Goal: Navigation & Orientation: Find specific page/section

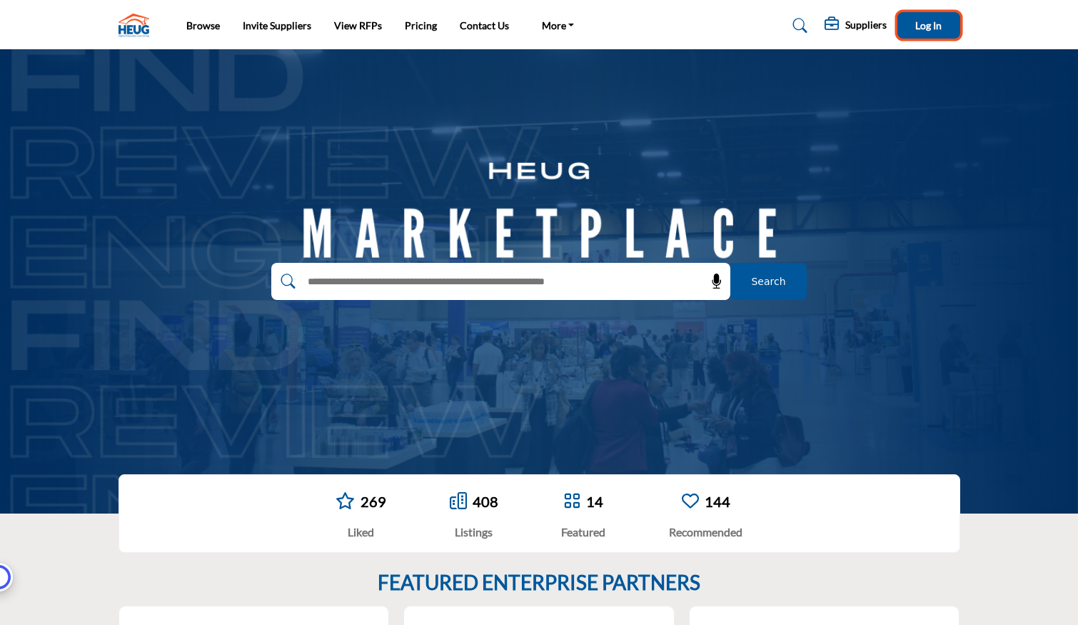
click at [953, 21] on button "Log In" at bounding box center [928, 25] width 63 height 26
click at [821, 28] on h5 "Suppliers" at bounding box center [815, 27] width 41 height 13
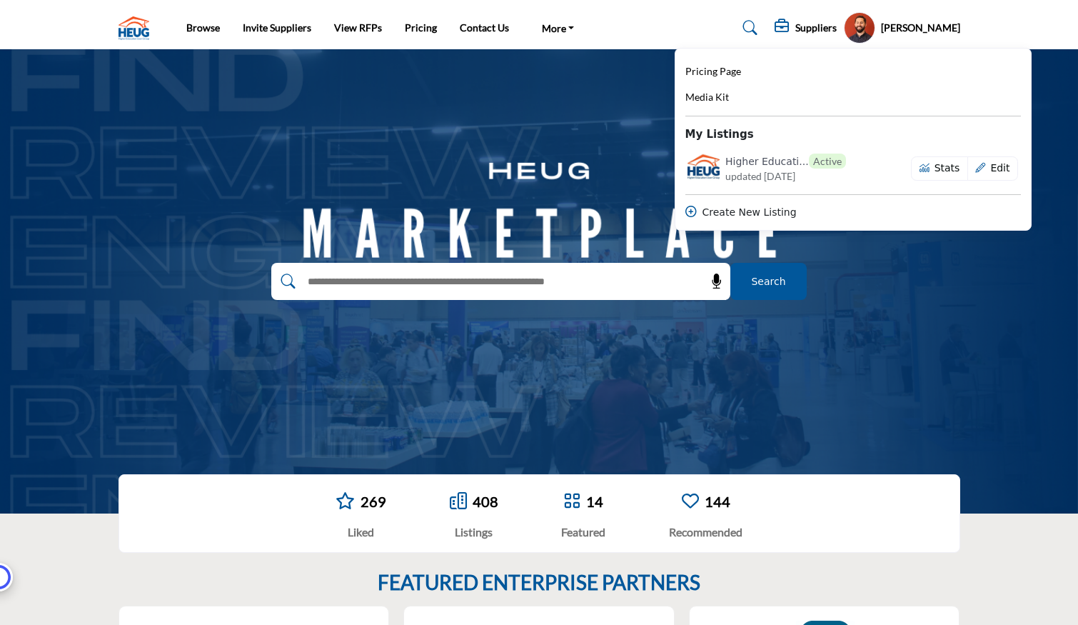
click at [914, 26] on h5 "[PERSON_NAME]" at bounding box center [920, 28] width 79 height 14
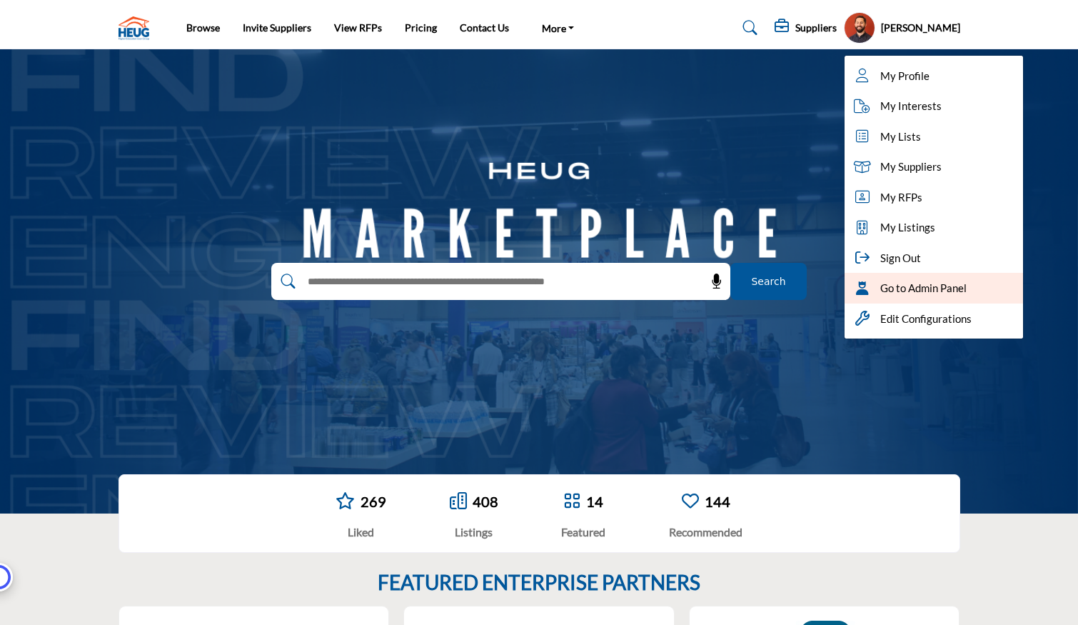
click at [930, 286] on span "Go to Admin Panel" at bounding box center [923, 288] width 86 height 16
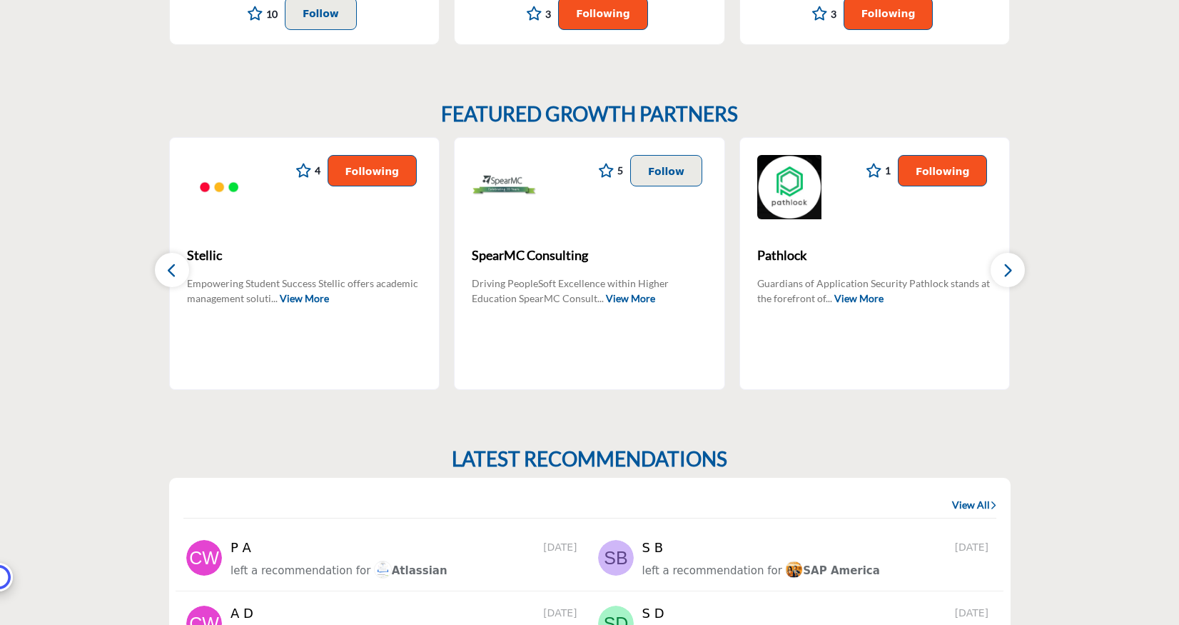
scroll to position [842, 0]
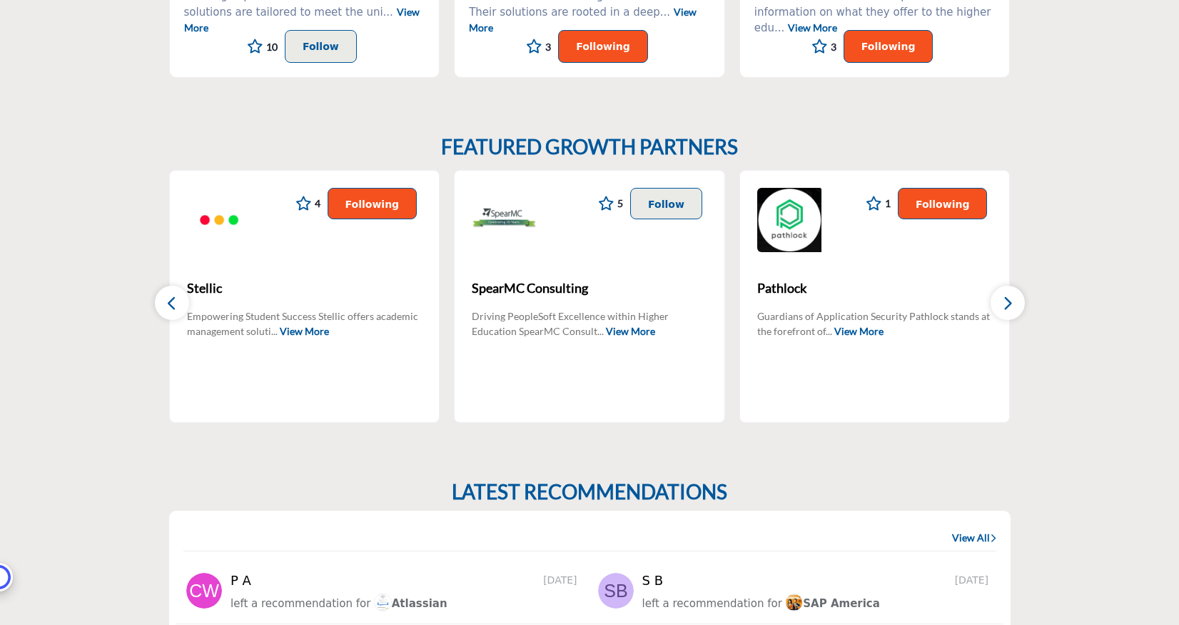
click at [171, 301] on icon "button" at bounding box center [171, 303] width 11 height 18
click at [996, 298] on button "button" at bounding box center [1008, 303] width 34 height 34
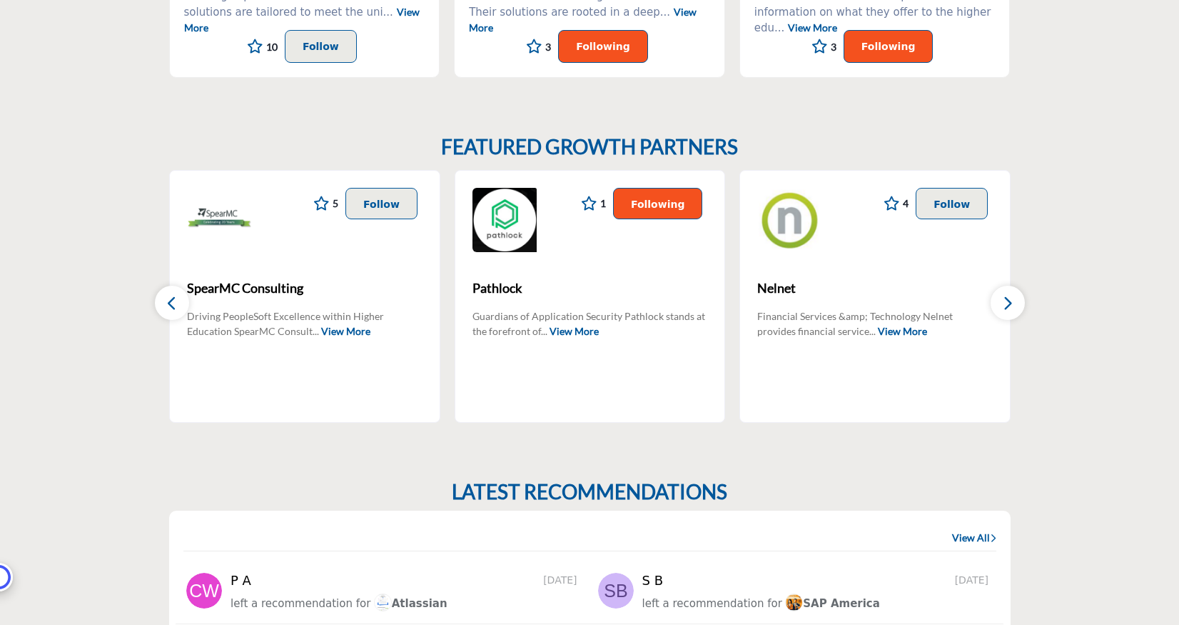
click at [1017, 299] on button "button" at bounding box center [1008, 303] width 34 height 34
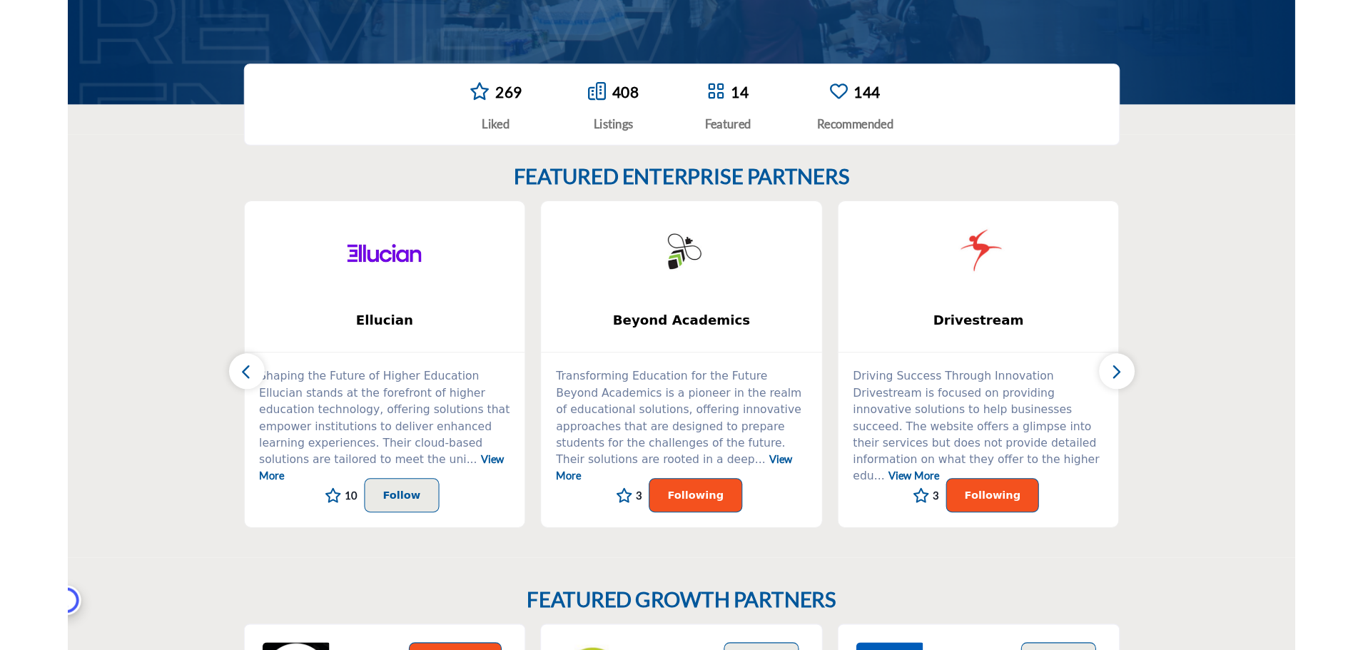
scroll to position [414, 0]
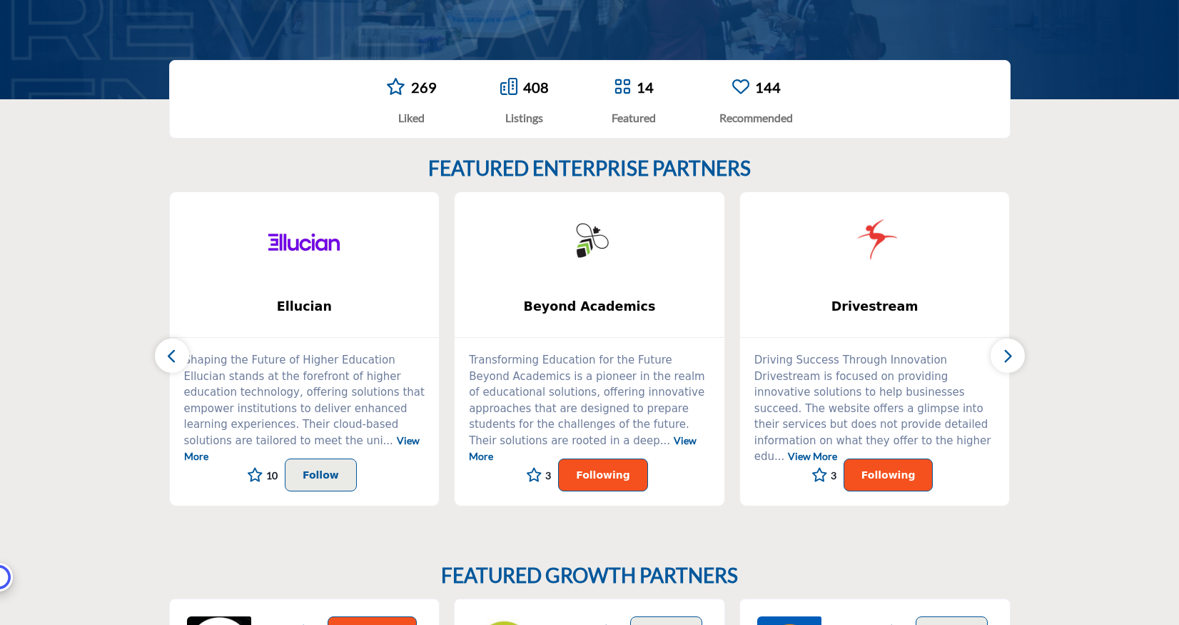
click at [1016, 351] on button "button" at bounding box center [1008, 355] width 34 height 34
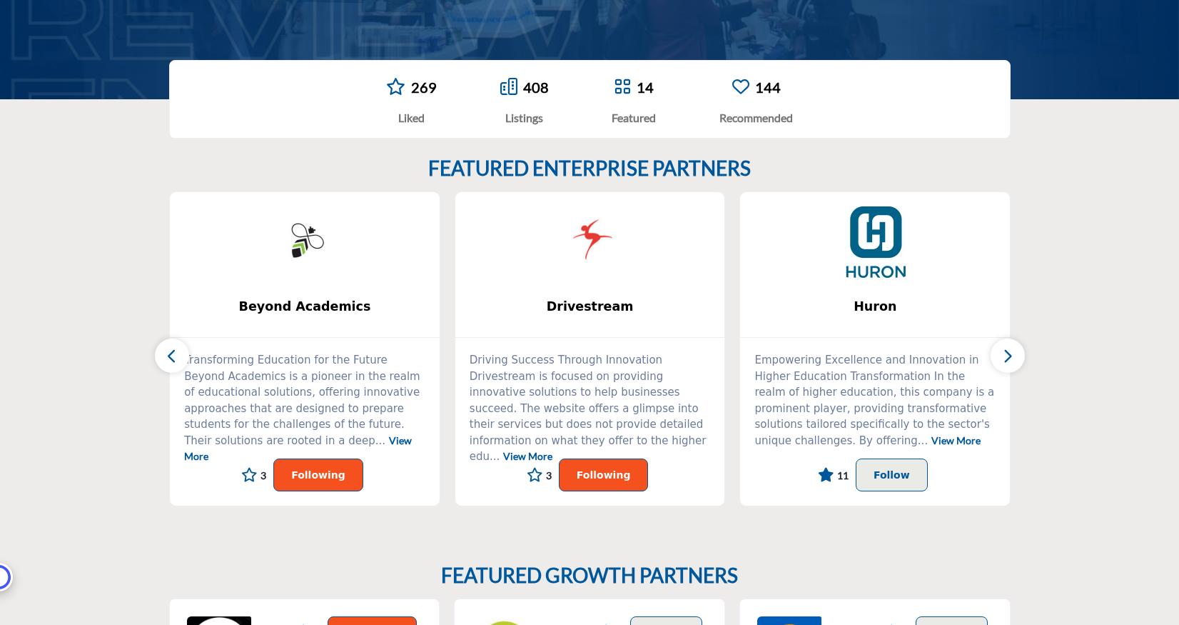
click at [168, 355] on icon "button" at bounding box center [171, 356] width 11 height 18
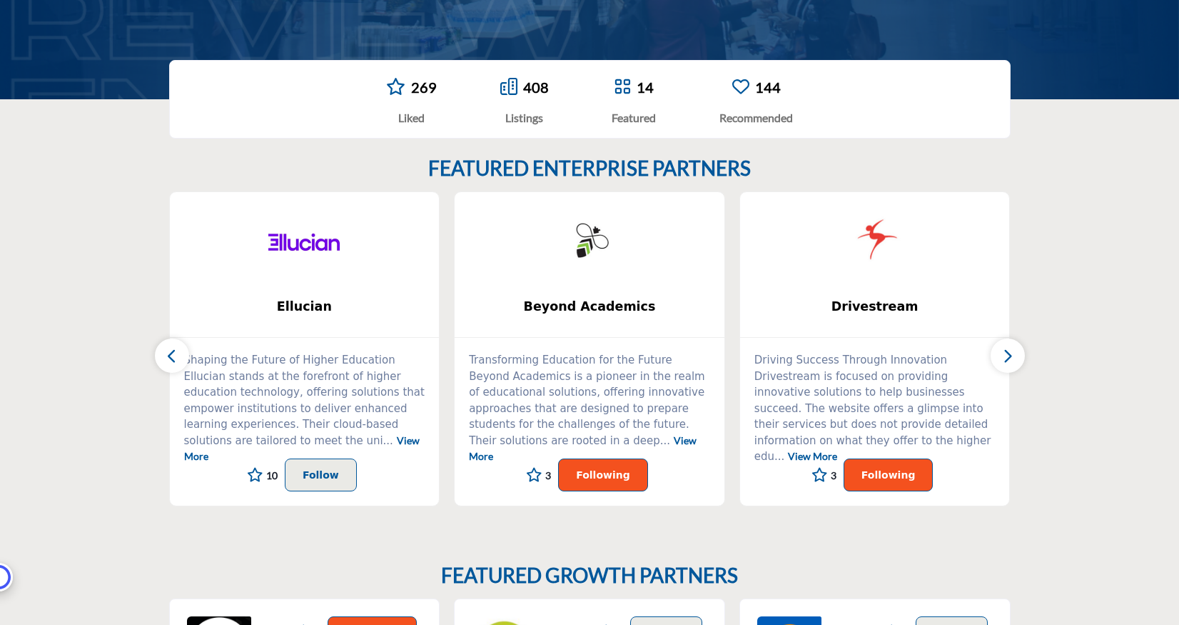
click at [168, 355] on icon "button" at bounding box center [171, 356] width 11 height 18
click at [1014, 353] on button "button" at bounding box center [1008, 355] width 34 height 34
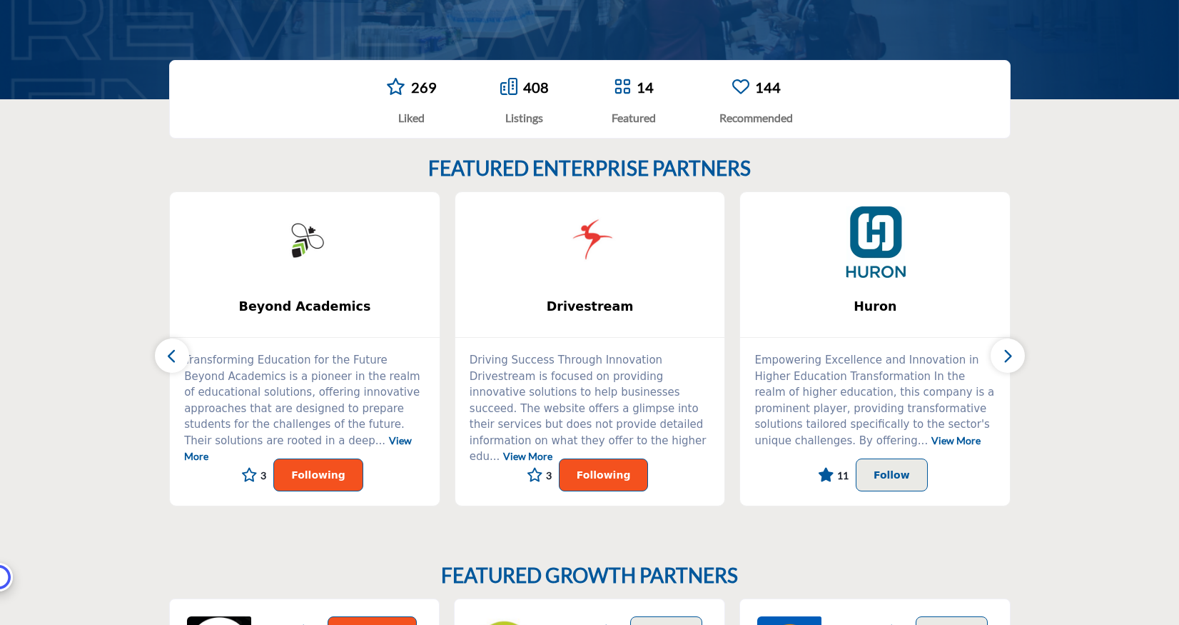
click at [1014, 353] on button "button" at bounding box center [1008, 355] width 34 height 34
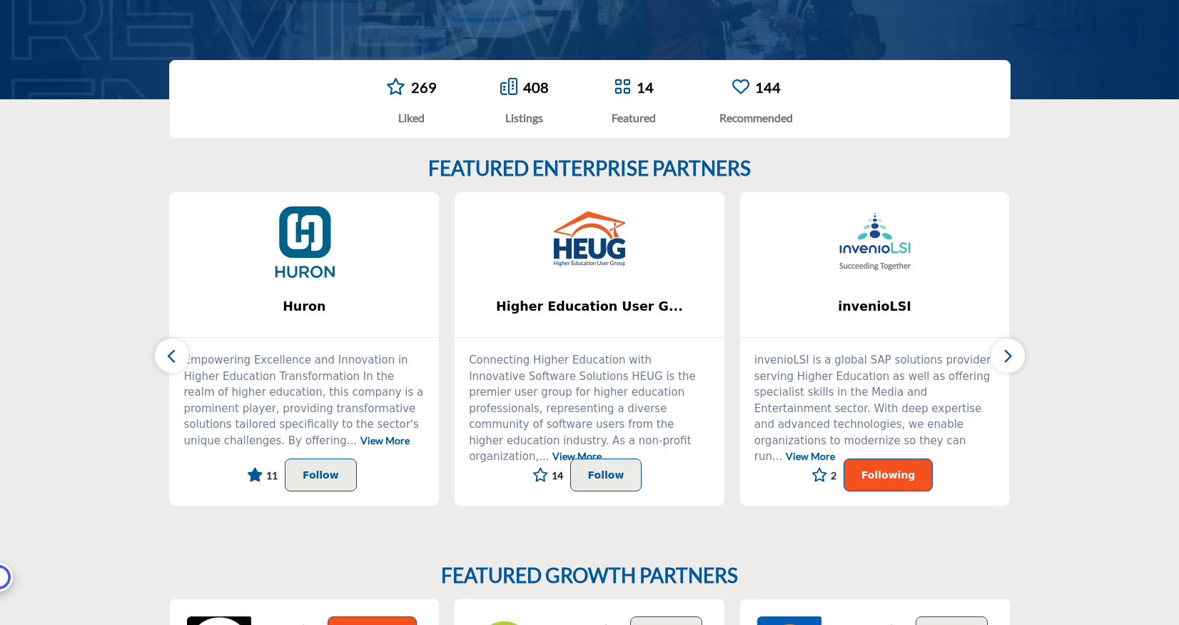
click at [1014, 353] on button "button" at bounding box center [1008, 355] width 34 height 34
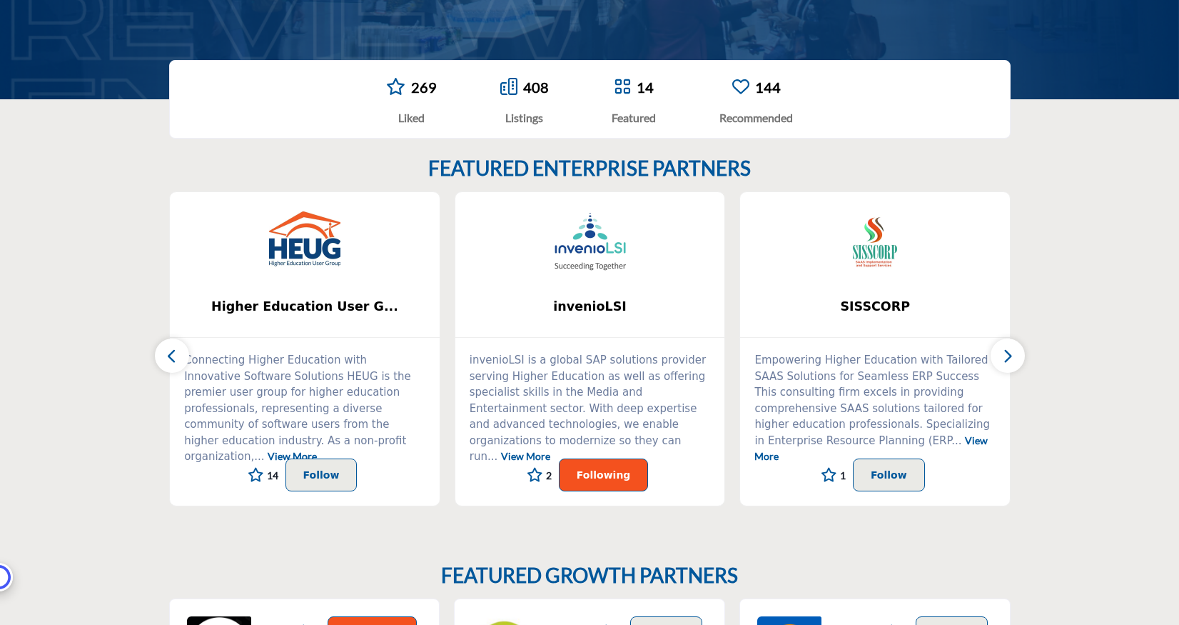
click at [1014, 353] on button "button" at bounding box center [1008, 355] width 34 height 34
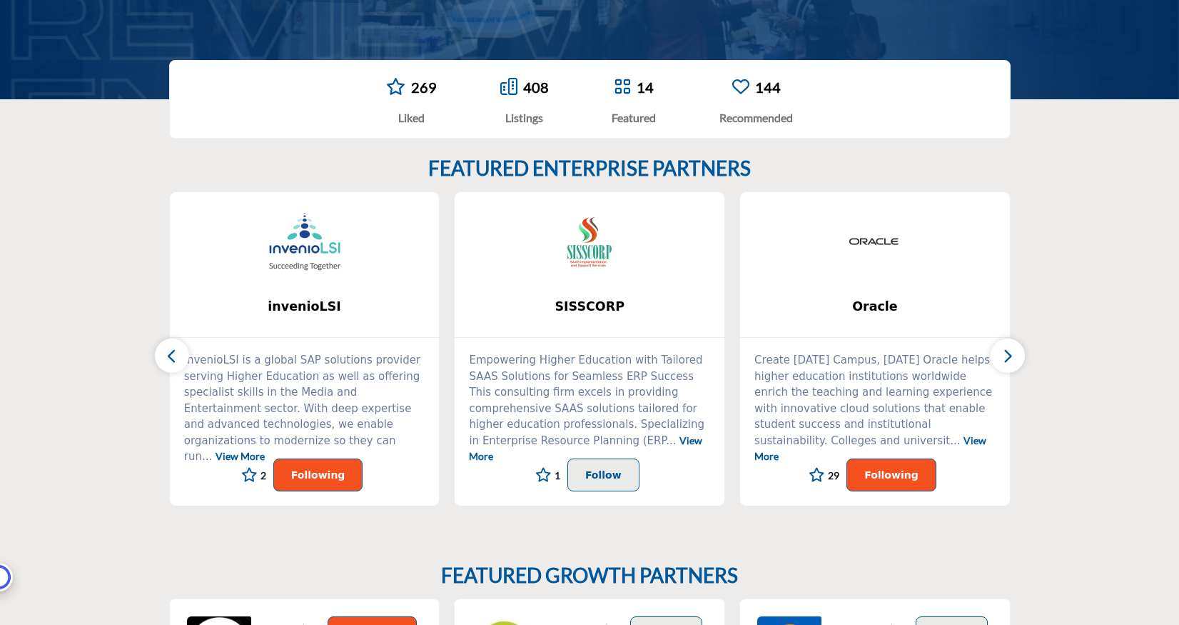
click at [1014, 353] on button "button" at bounding box center [1008, 355] width 34 height 34
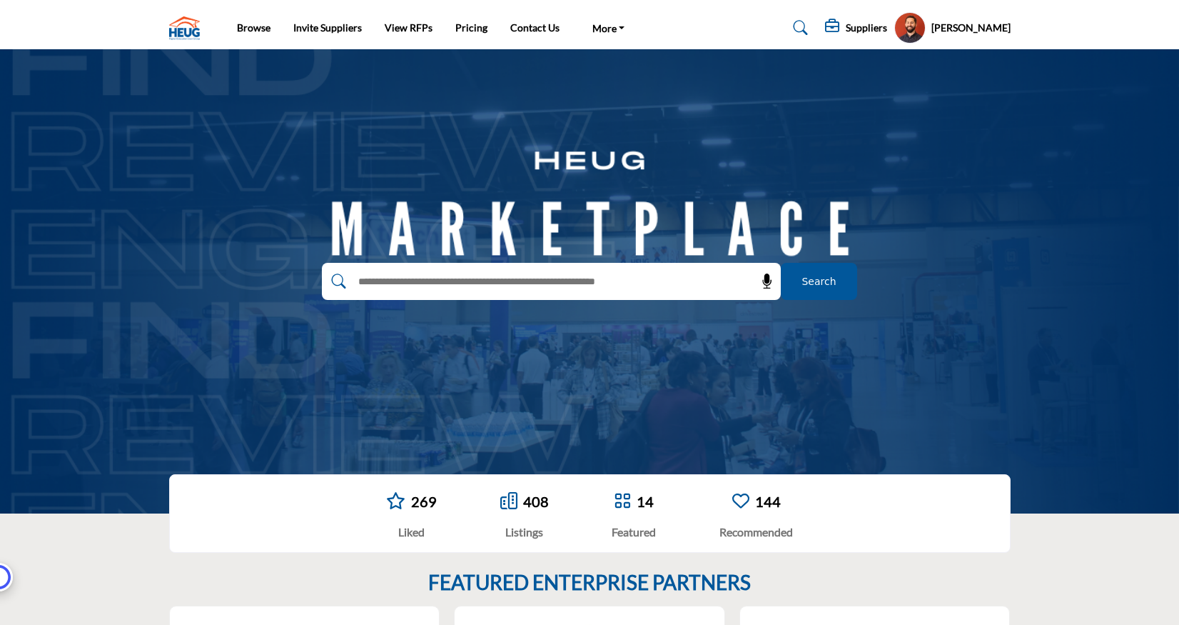
click at [967, 31] on h5 "[PERSON_NAME]" at bounding box center [971, 28] width 79 height 14
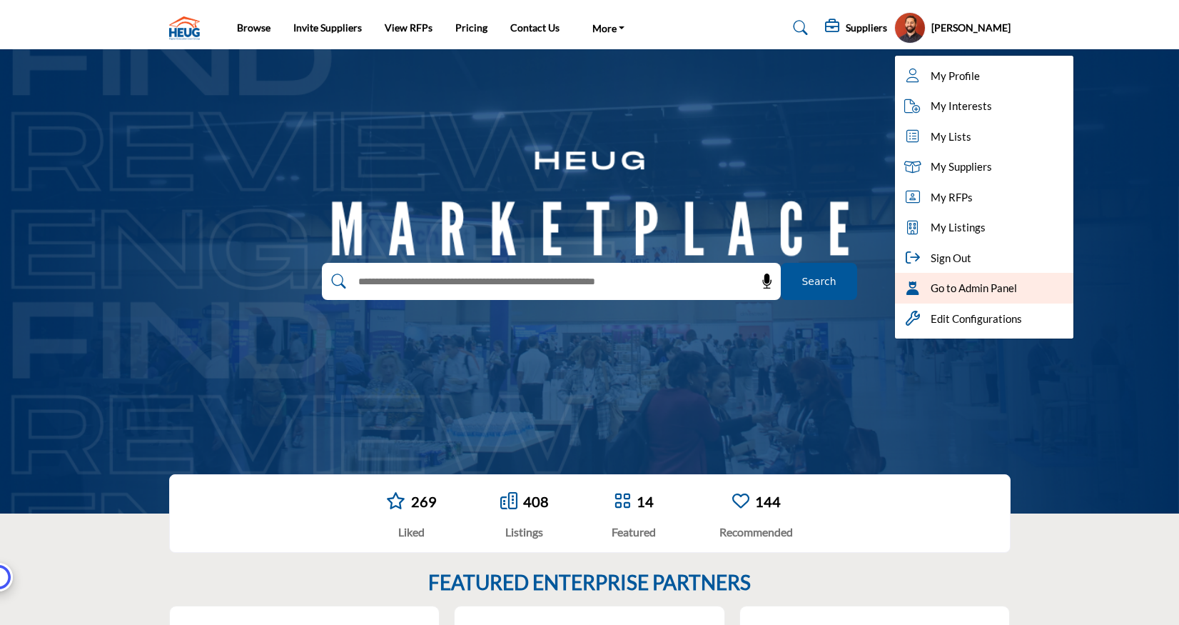
click at [970, 288] on span "Go to Admin Panel" at bounding box center [974, 288] width 86 height 16
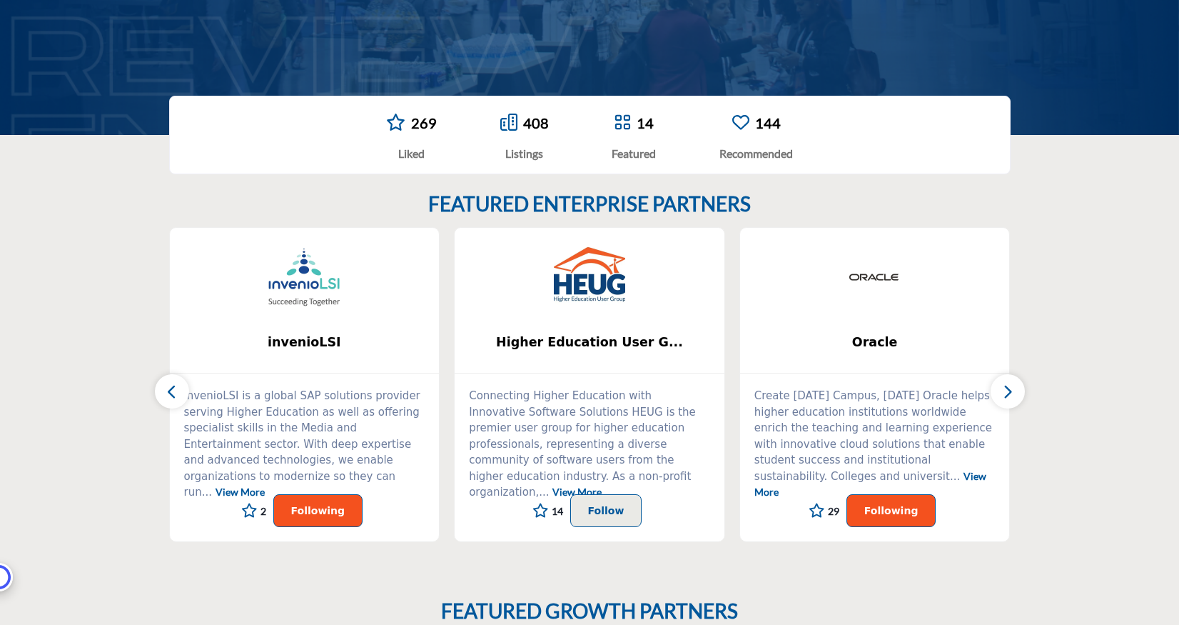
scroll to position [571, 0]
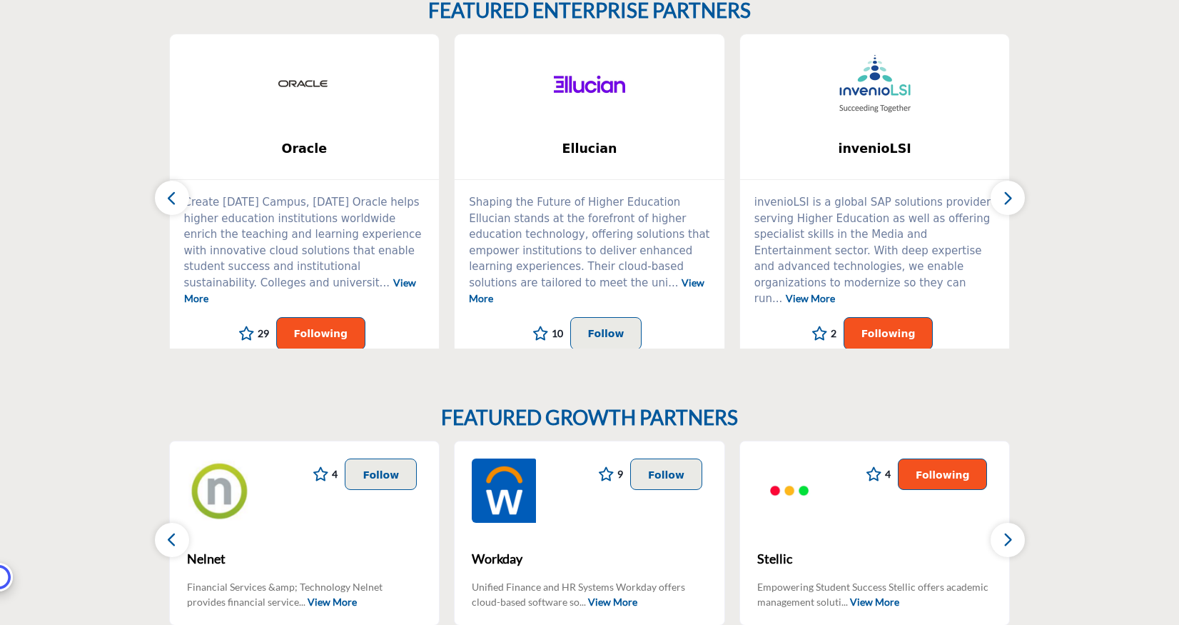
scroll to position [572, 0]
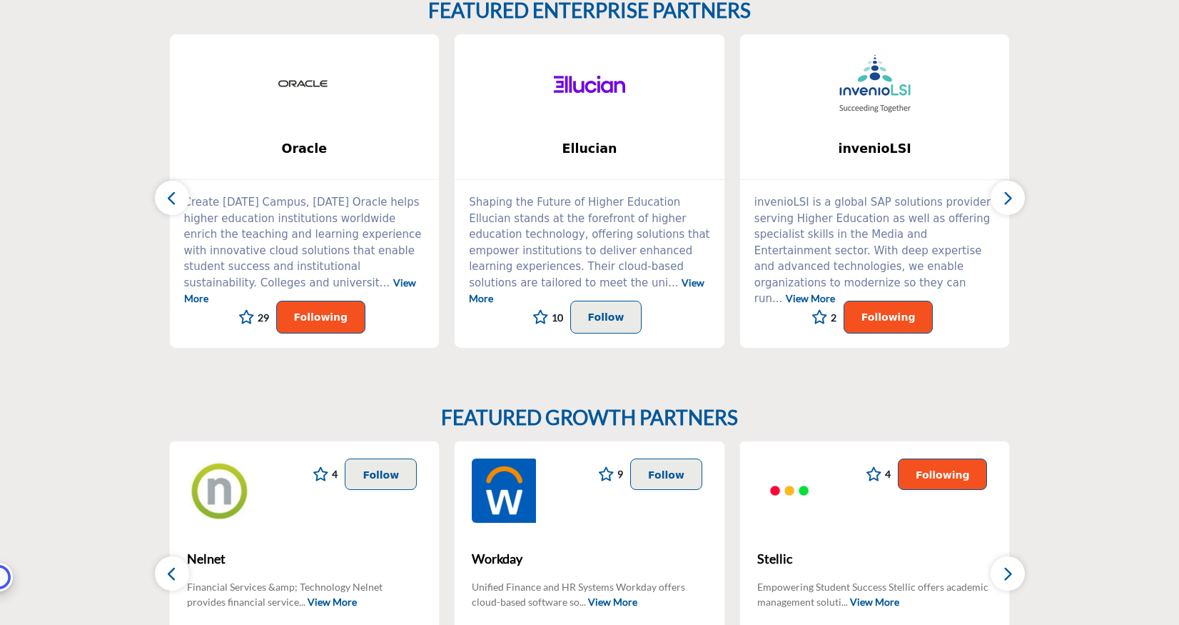
click at [1014, 198] on button "button" at bounding box center [1008, 198] width 34 height 34
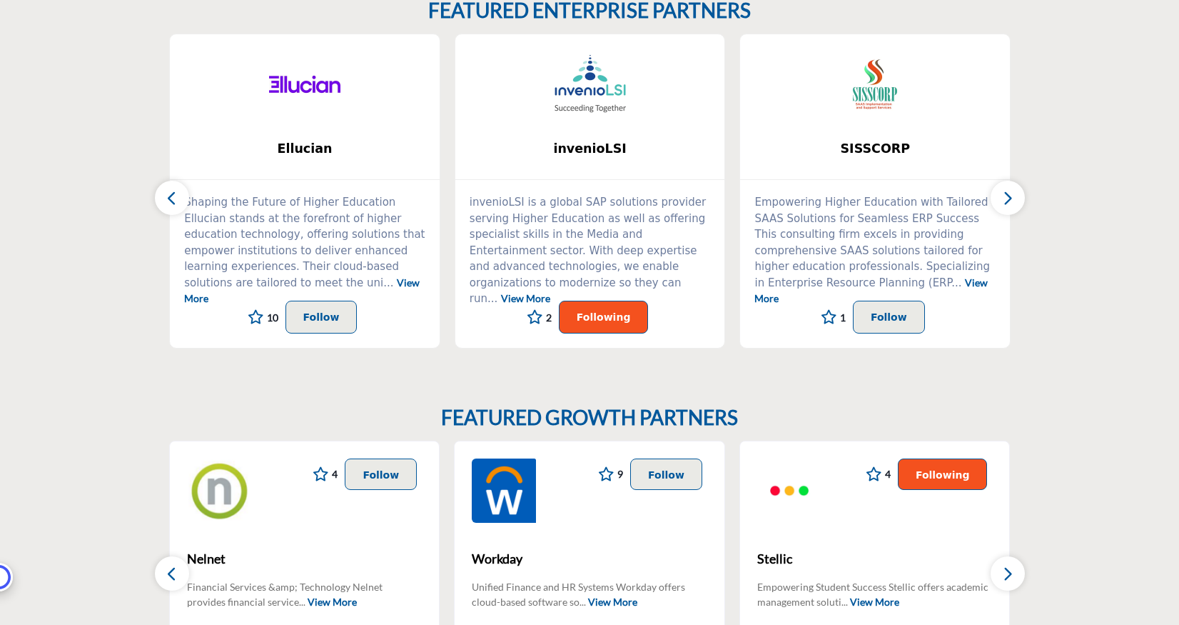
click at [1014, 198] on button "button" at bounding box center [1008, 198] width 34 height 34
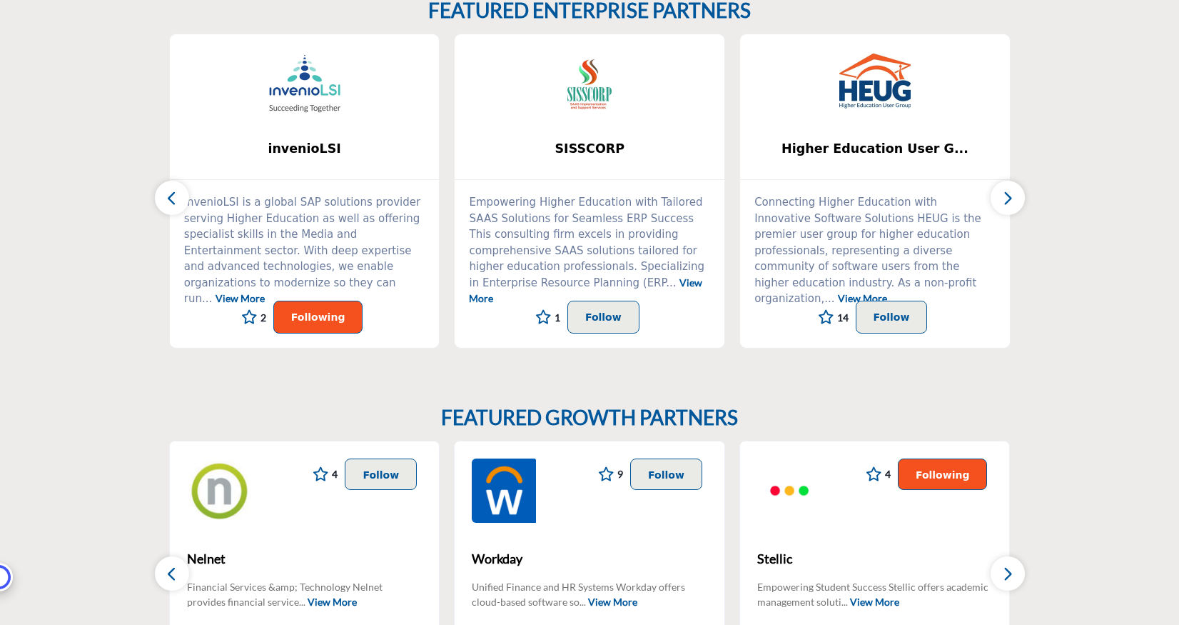
click at [1019, 194] on button "button" at bounding box center [1008, 198] width 34 height 34
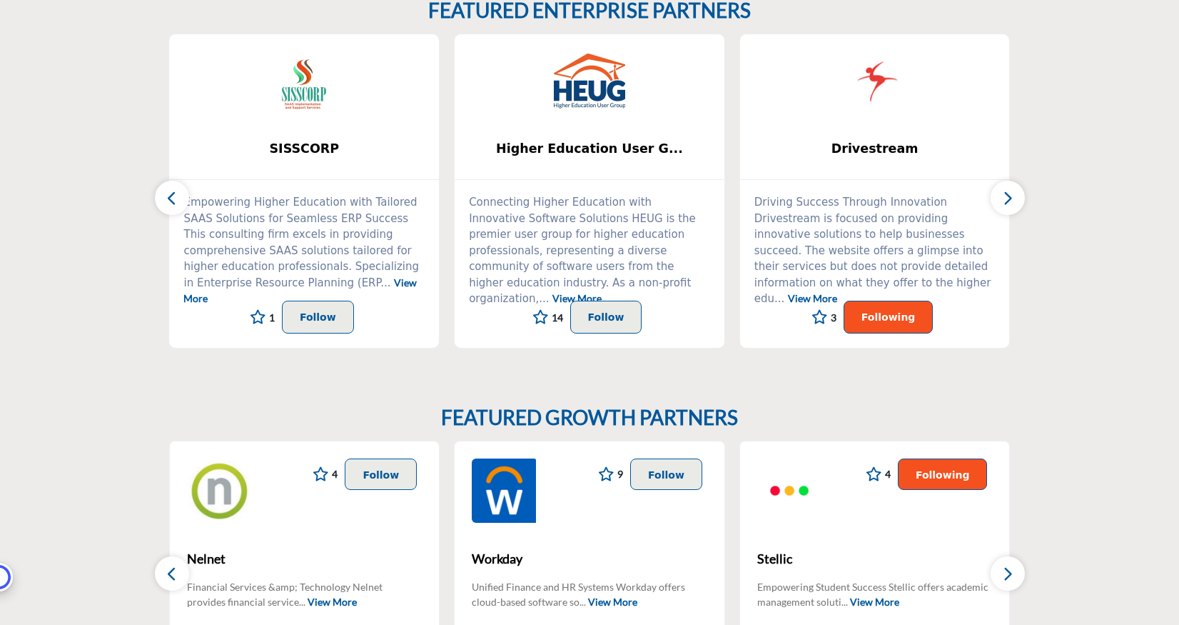
click at [1001, 196] on button "button" at bounding box center [1008, 198] width 34 height 34
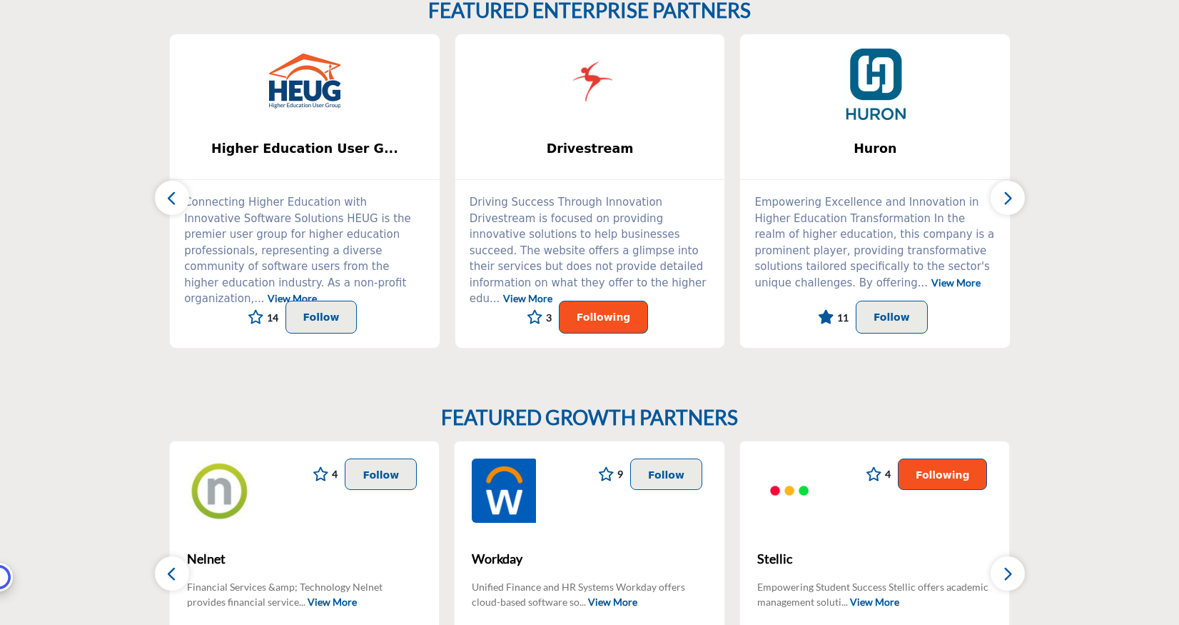
click at [1001, 196] on button "button" at bounding box center [1008, 198] width 34 height 34
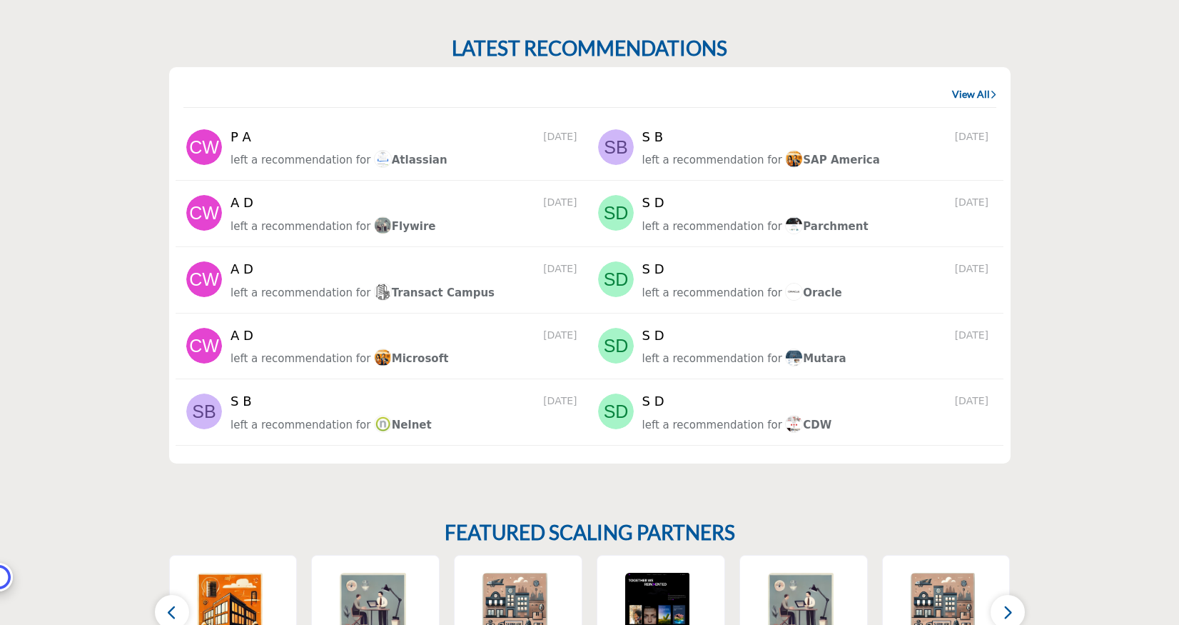
scroll to position [1628, 0]
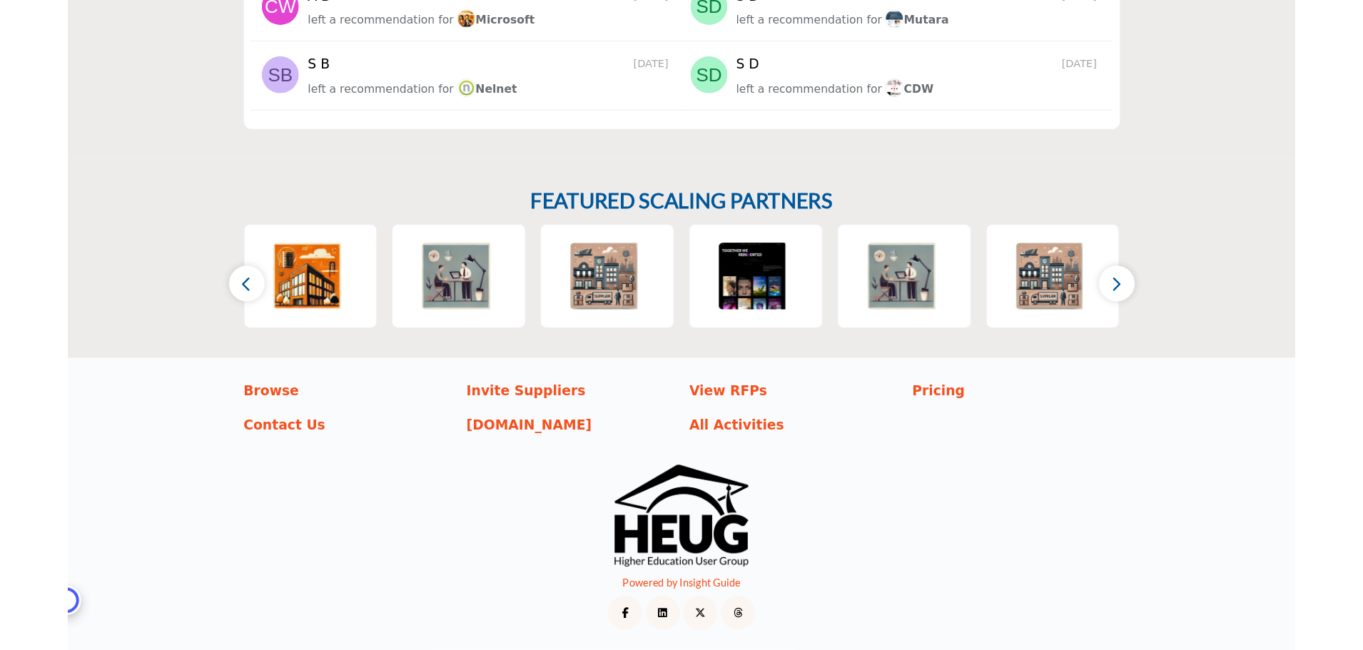
scroll to position [1602, 0]
